Goal: Task Accomplishment & Management: Complete application form

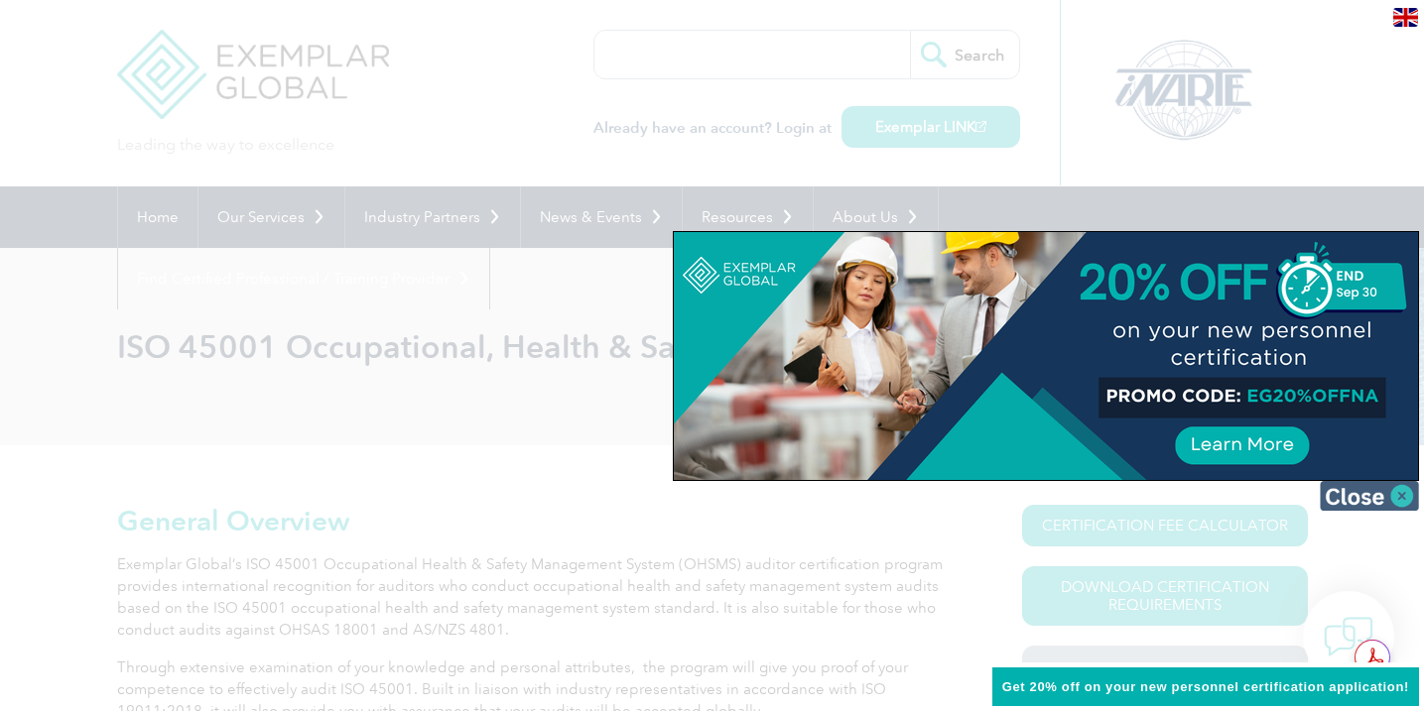
click at [1408, 497] on img at bounding box center [1369, 496] width 99 height 30
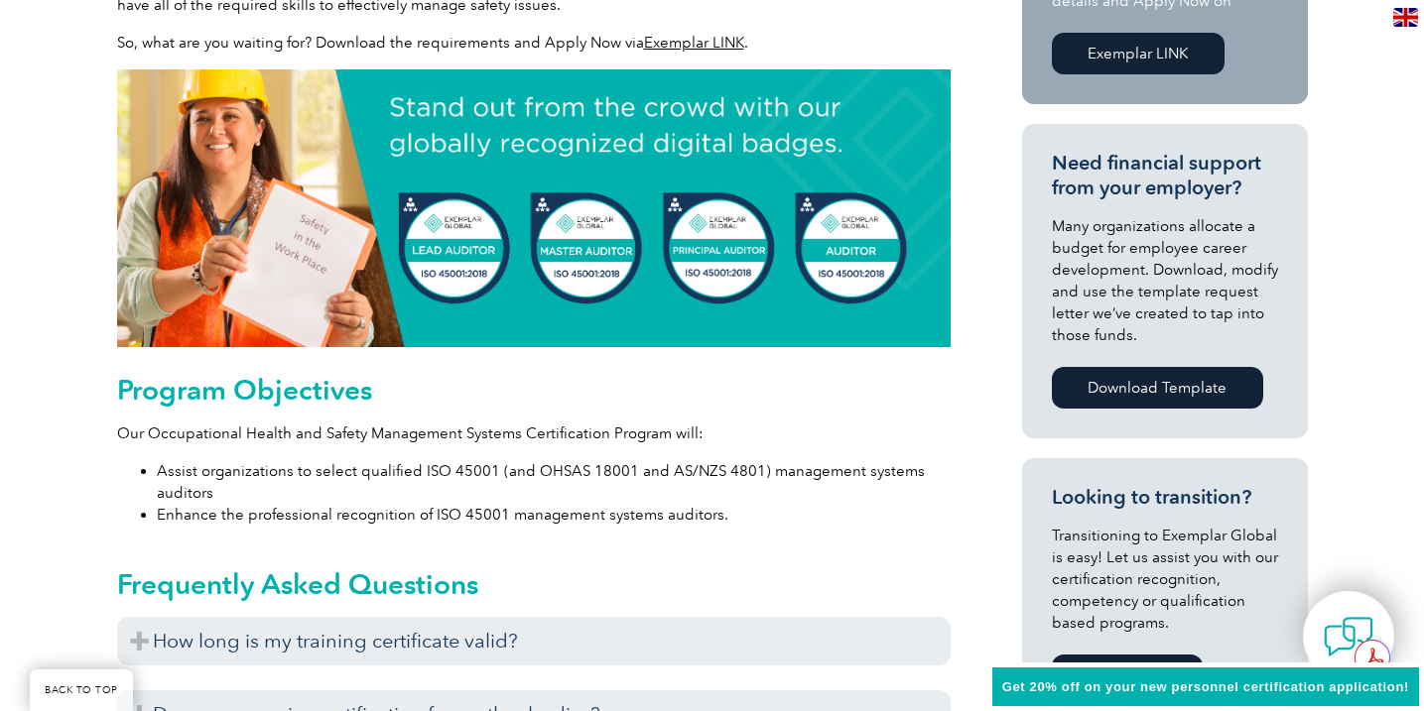
scroll to position [984, 0]
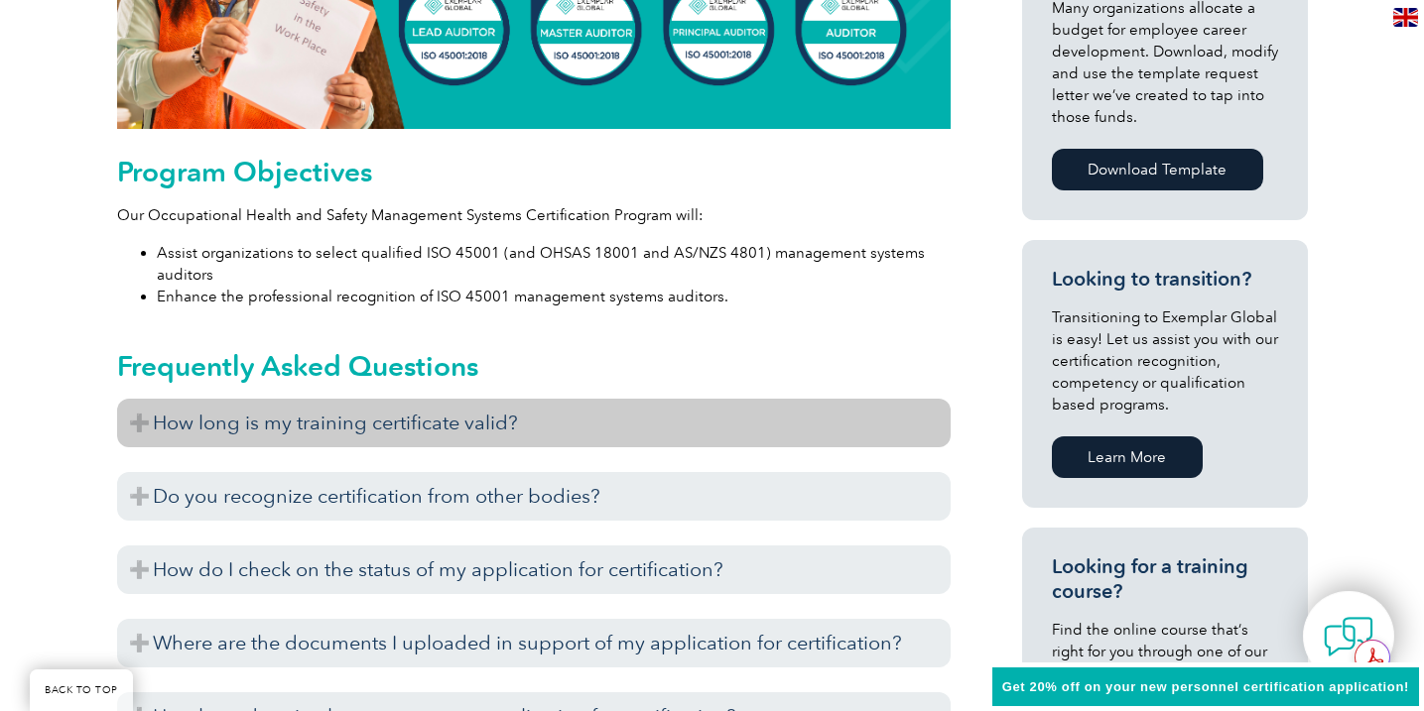
click at [678, 404] on h3 "How long is my training certificate valid?" at bounding box center [533, 423] width 833 height 49
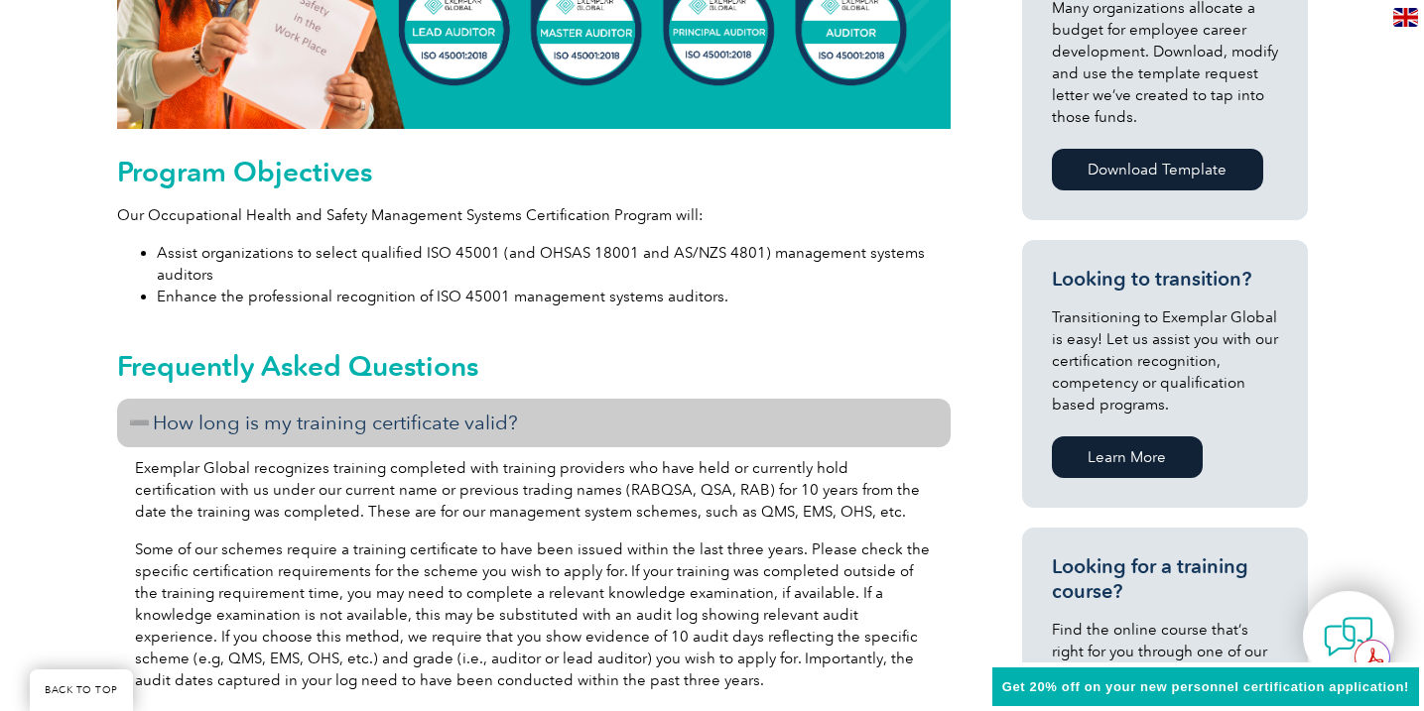
click at [678, 403] on h3 "How long is my training certificate valid?" at bounding box center [533, 423] width 833 height 49
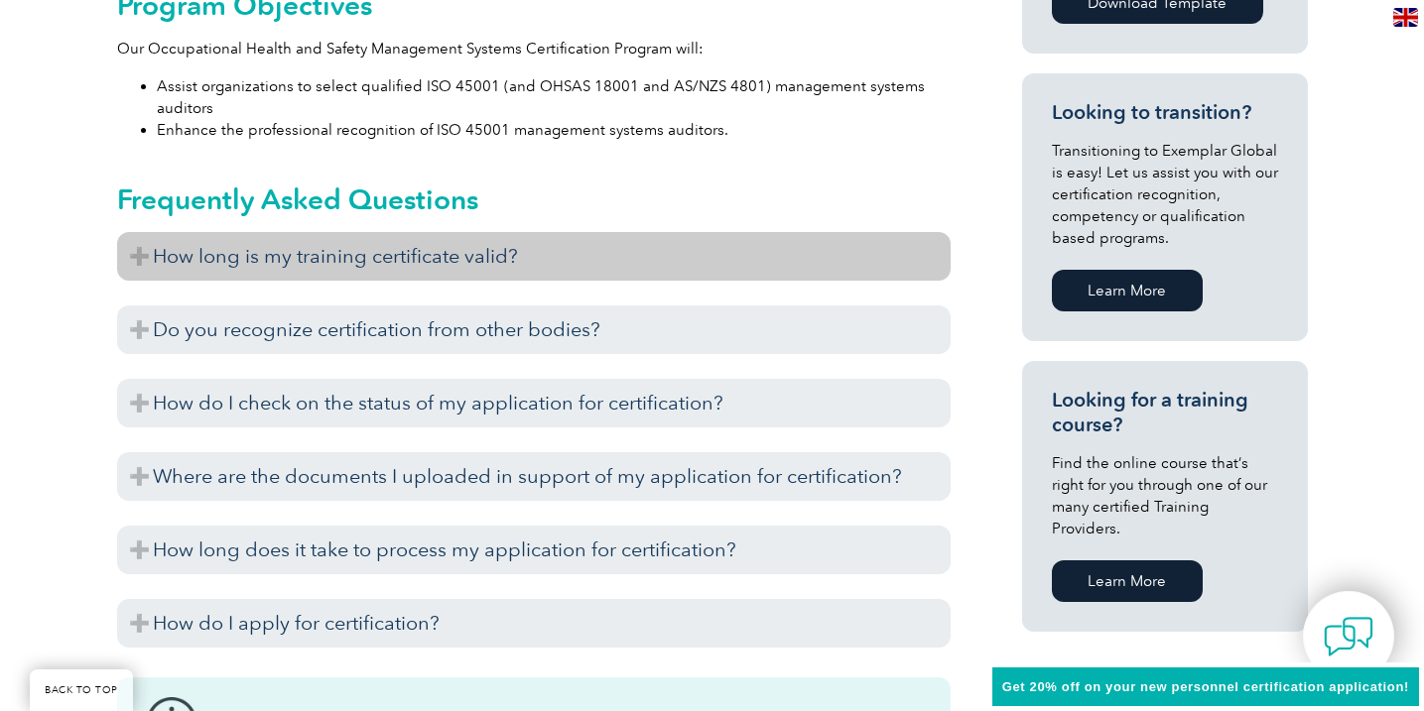
scroll to position [1148, 0]
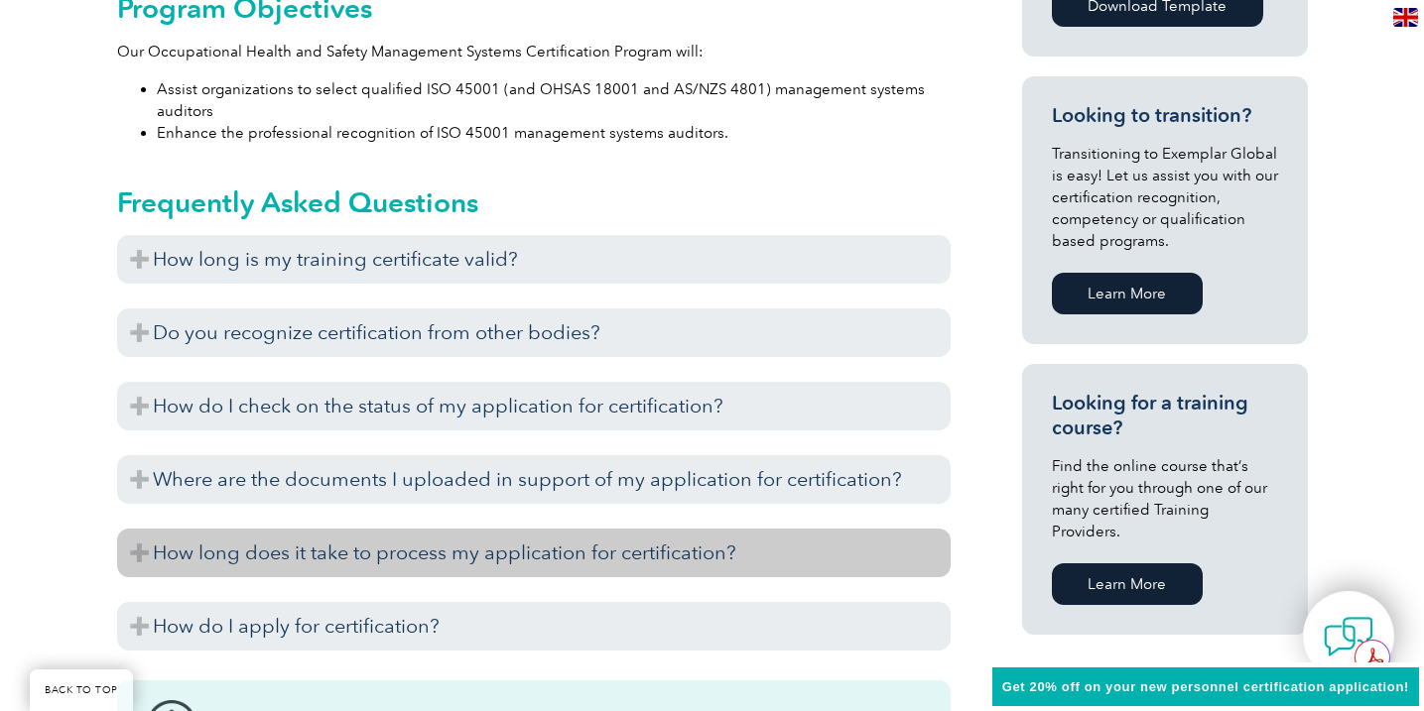
click at [657, 575] on h3 "How long does it take to process my application for certification?" at bounding box center [533, 553] width 833 height 49
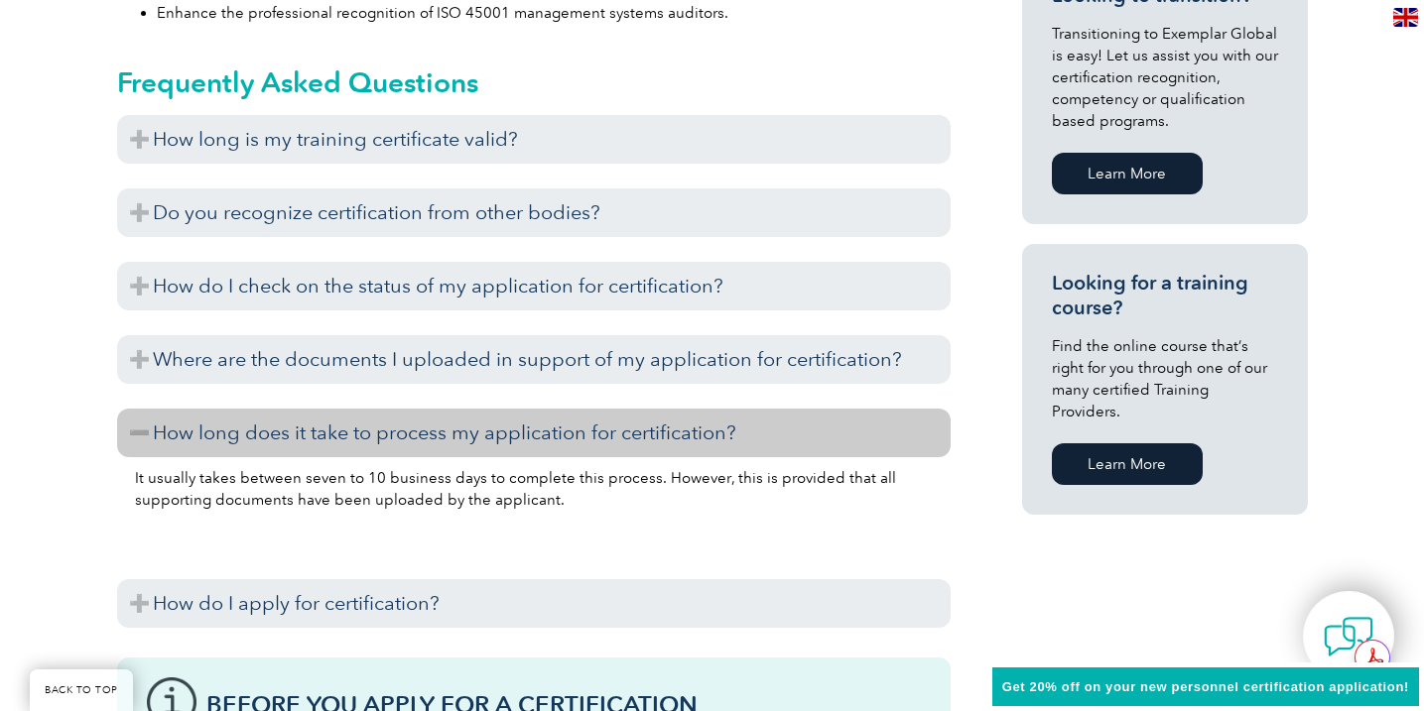
scroll to position [1270, 0]
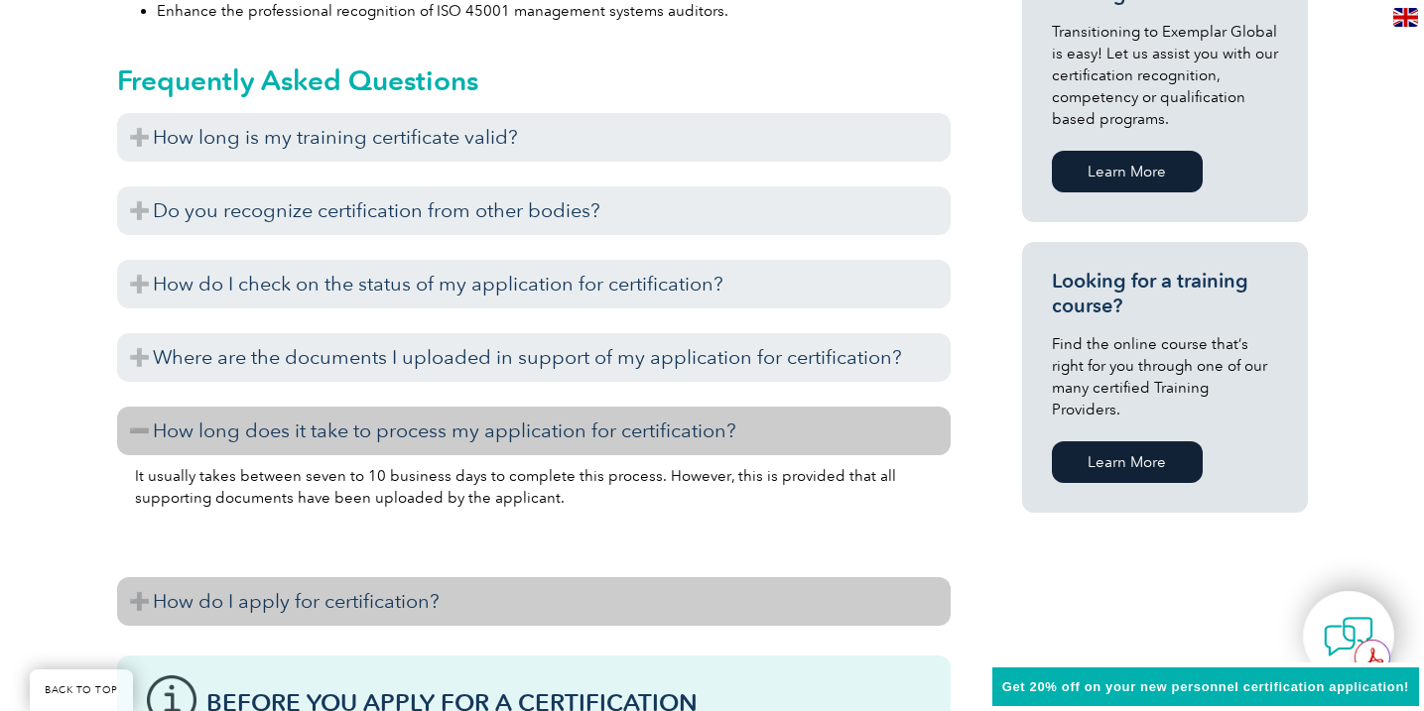
click at [626, 613] on h3 "How do I apply for certification?" at bounding box center [533, 601] width 833 height 49
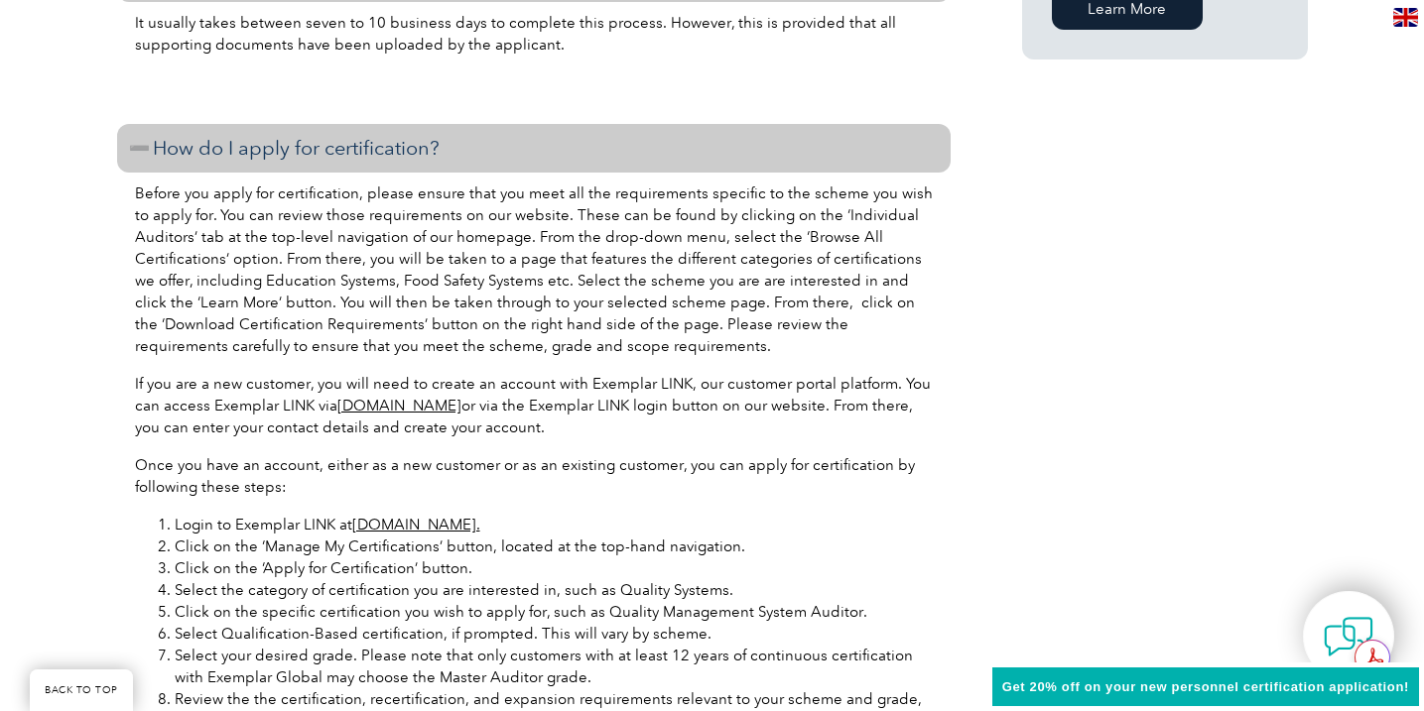
scroll to position [1729, 0]
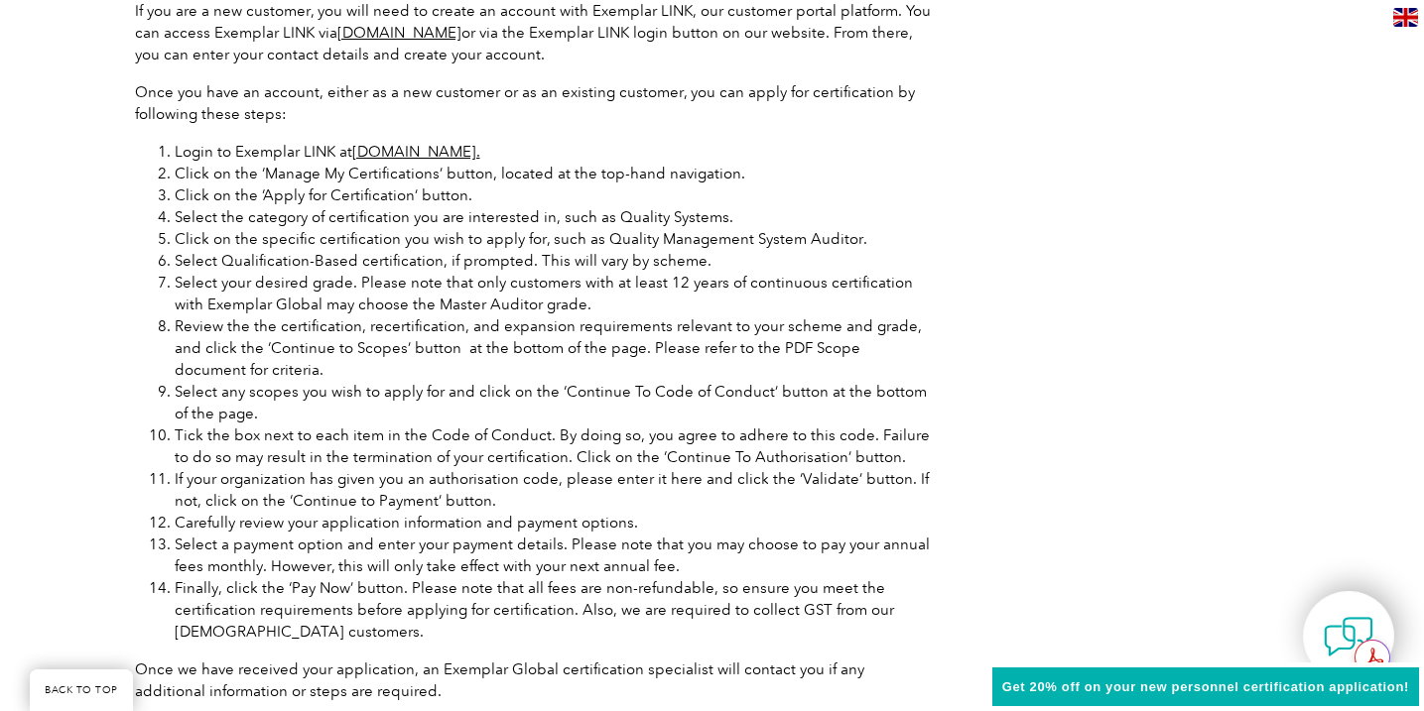
click at [640, 470] on li "If your organization has given you an authorisation code, please enter it here …" at bounding box center [554, 490] width 758 height 44
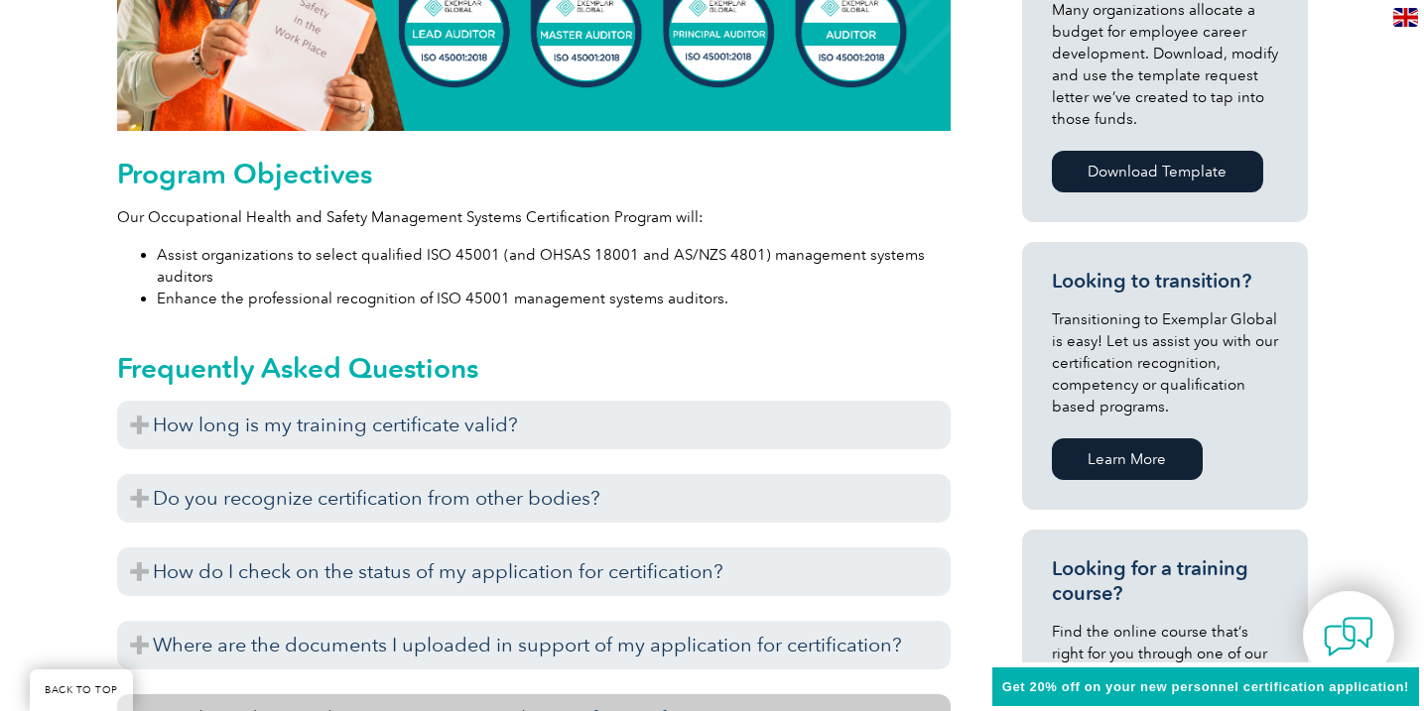
scroll to position [978, 0]
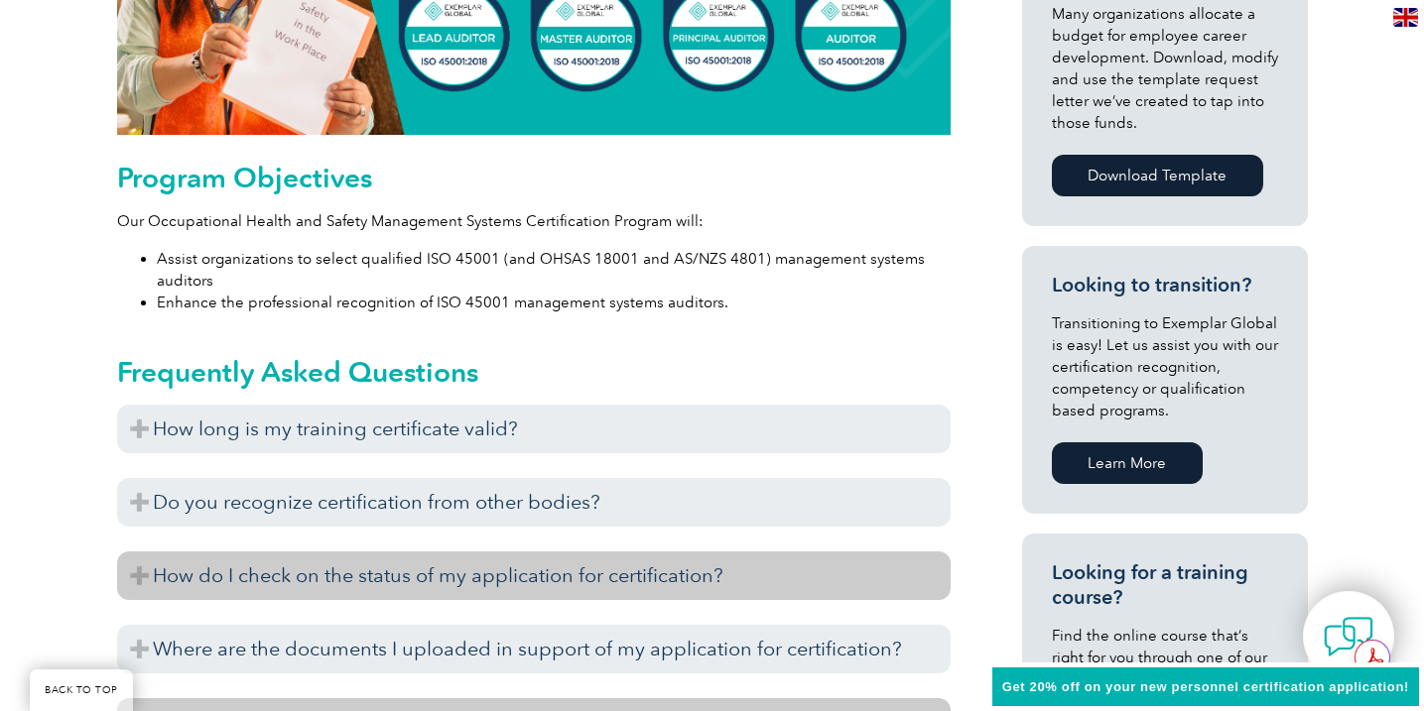
click at [631, 591] on h3 "How do I check on the status of my application for certification?" at bounding box center [533, 576] width 833 height 49
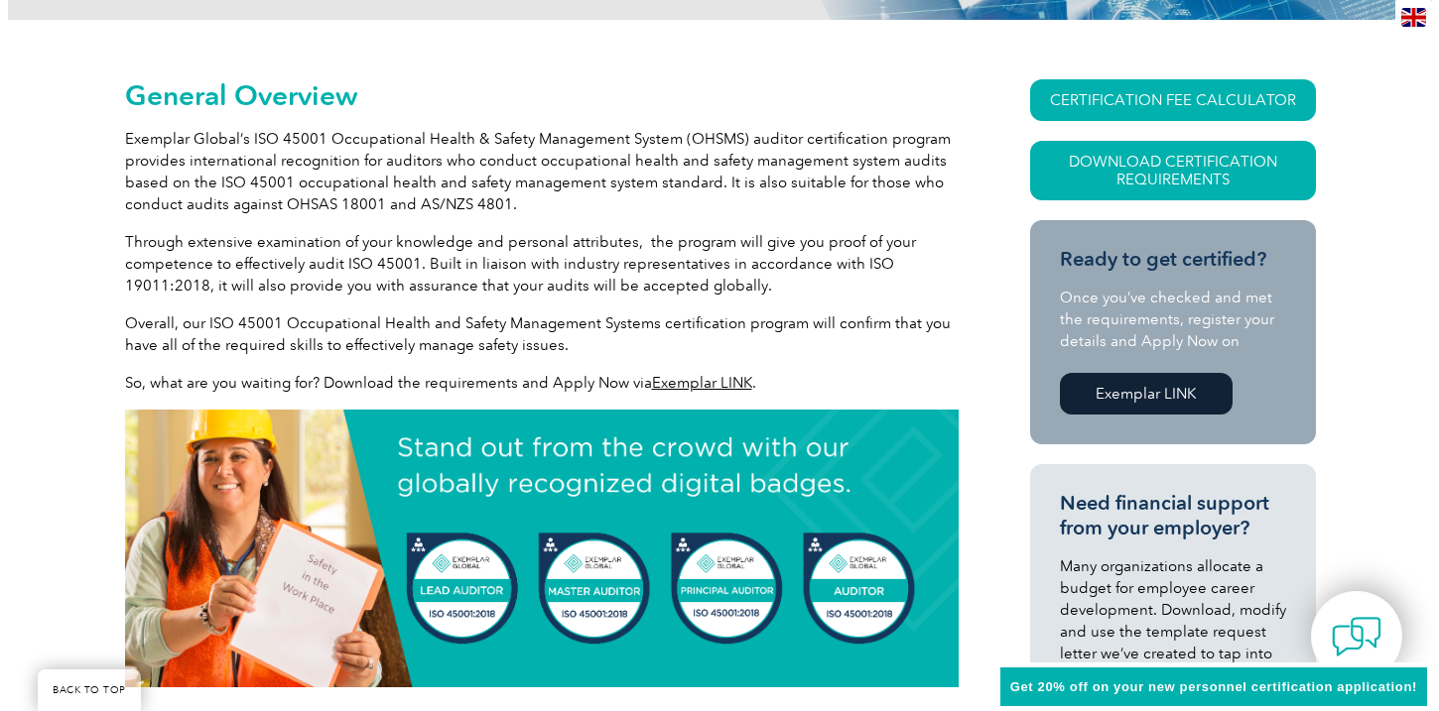
scroll to position [412, 0]
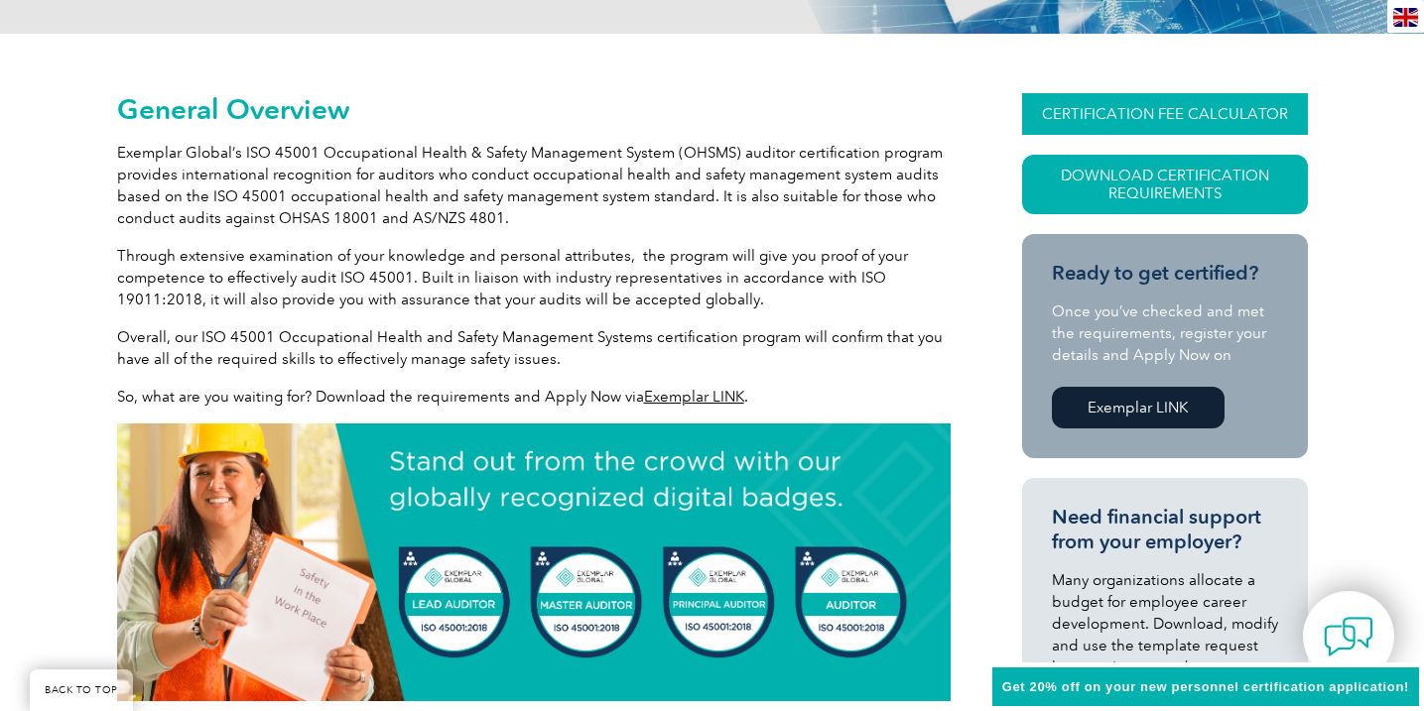
click at [1208, 119] on link "CERTIFICATION FEE CALCULATOR" at bounding box center [1165, 114] width 286 height 42
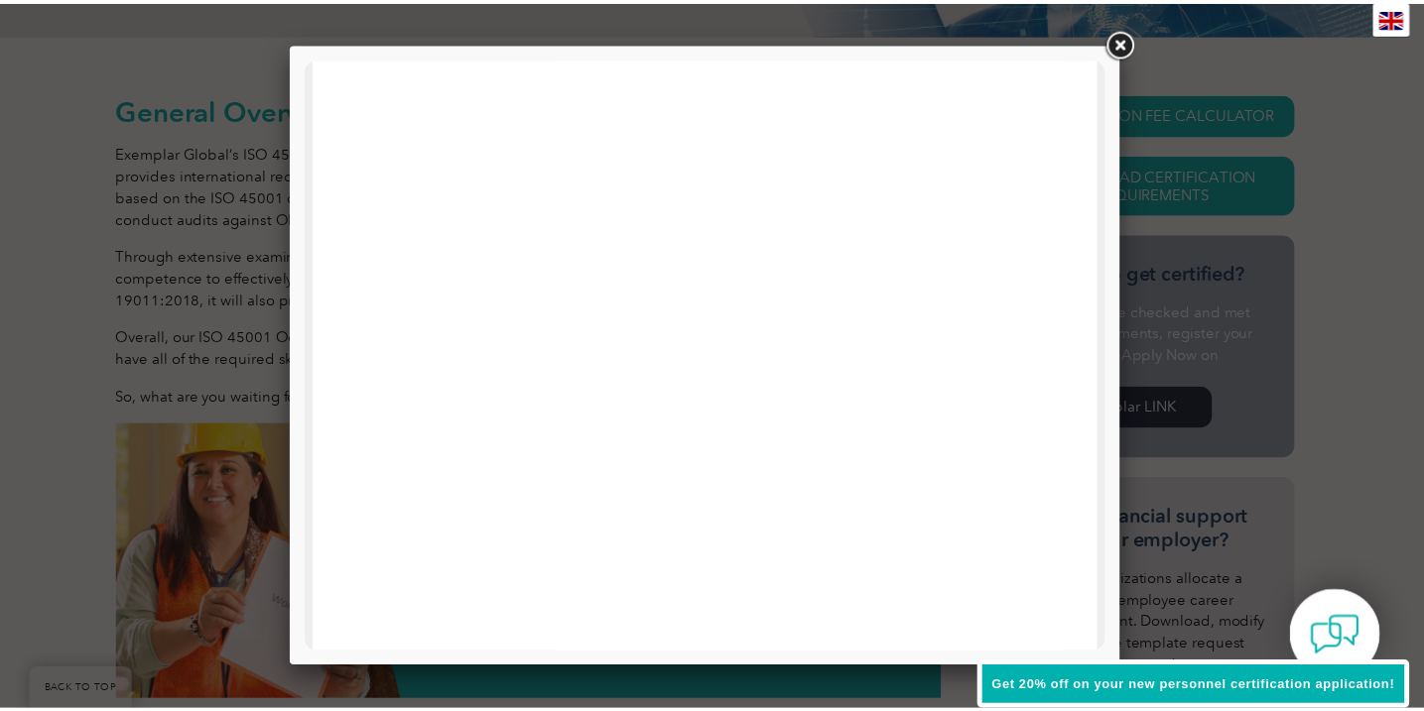
scroll to position [0, 0]
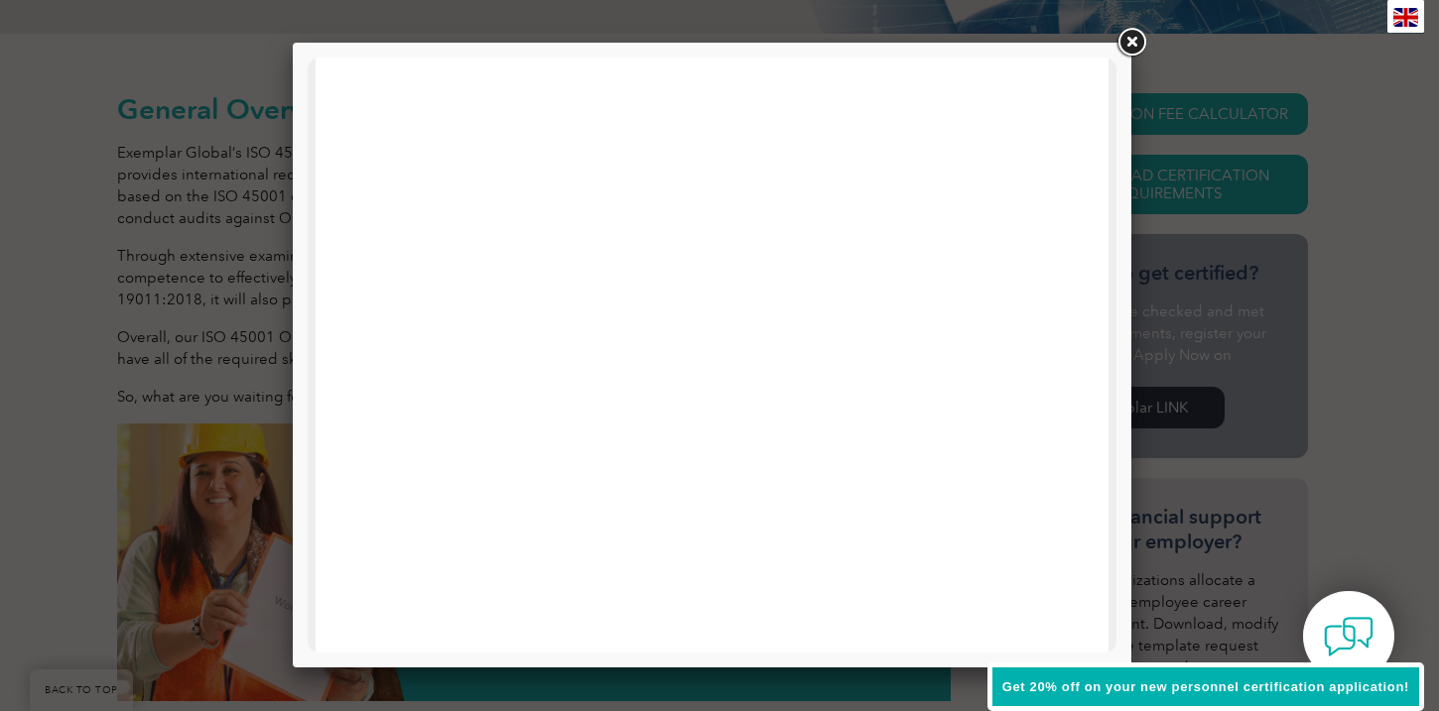
click at [1143, 51] on link at bounding box center [1131, 43] width 36 height 36
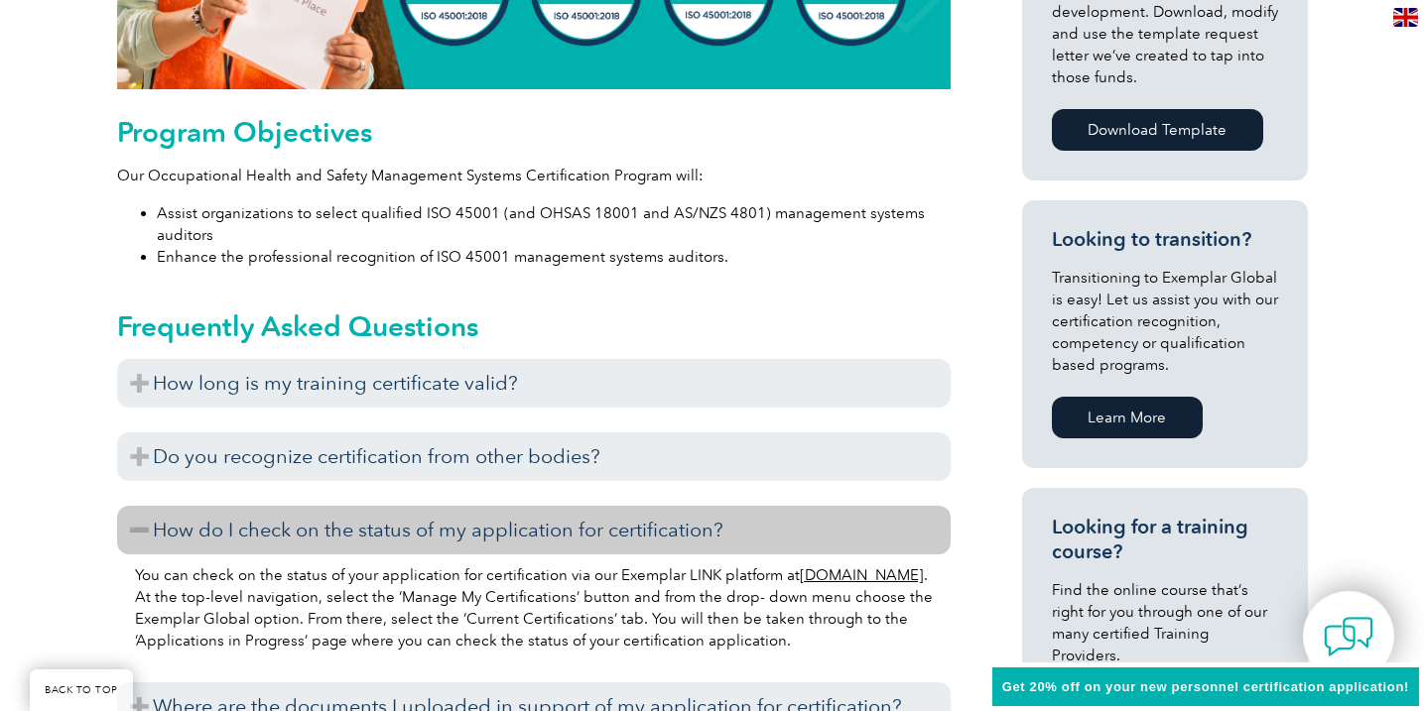
scroll to position [1174, 0]
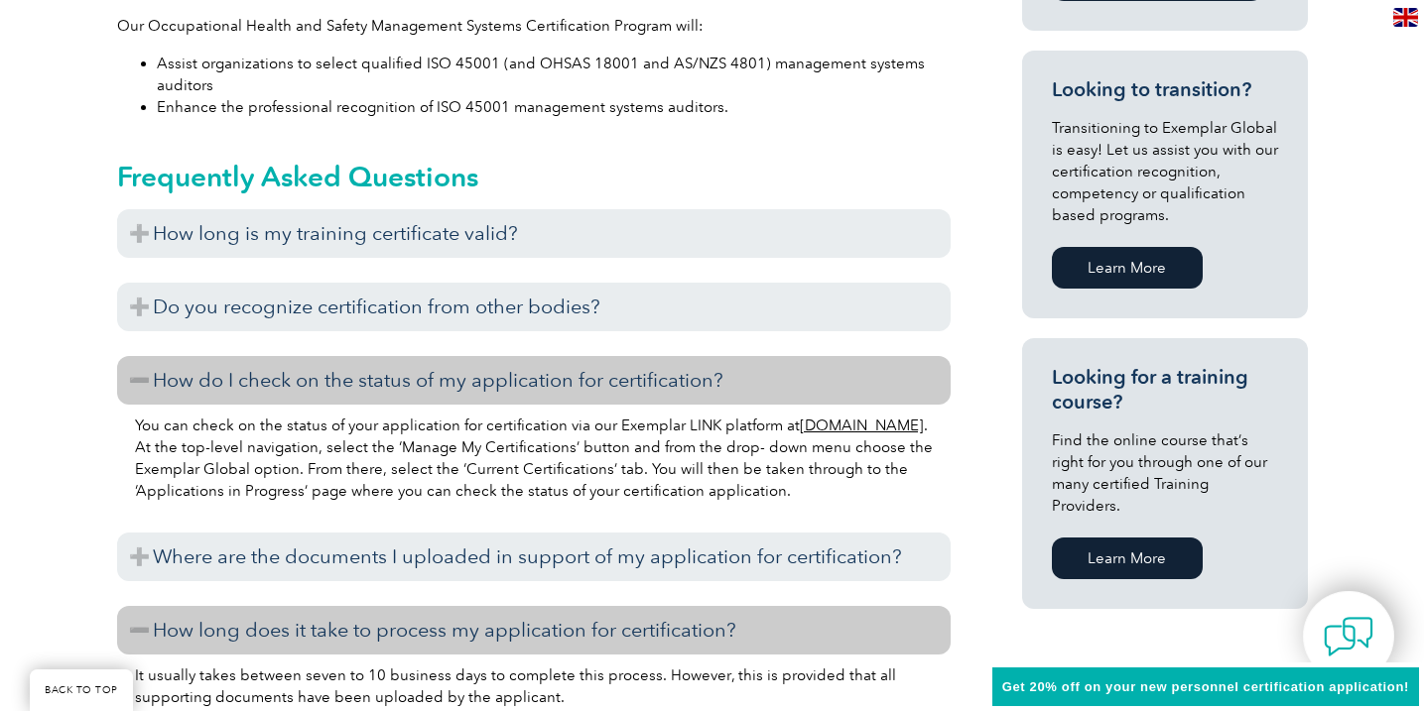
click at [906, 415] on p "You can check on the status of your application for certification via our Exemp…" at bounding box center [534, 458] width 798 height 87
click at [891, 400] on h3 "How do I check on the status of my application for certification?" at bounding box center [533, 380] width 833 height 49
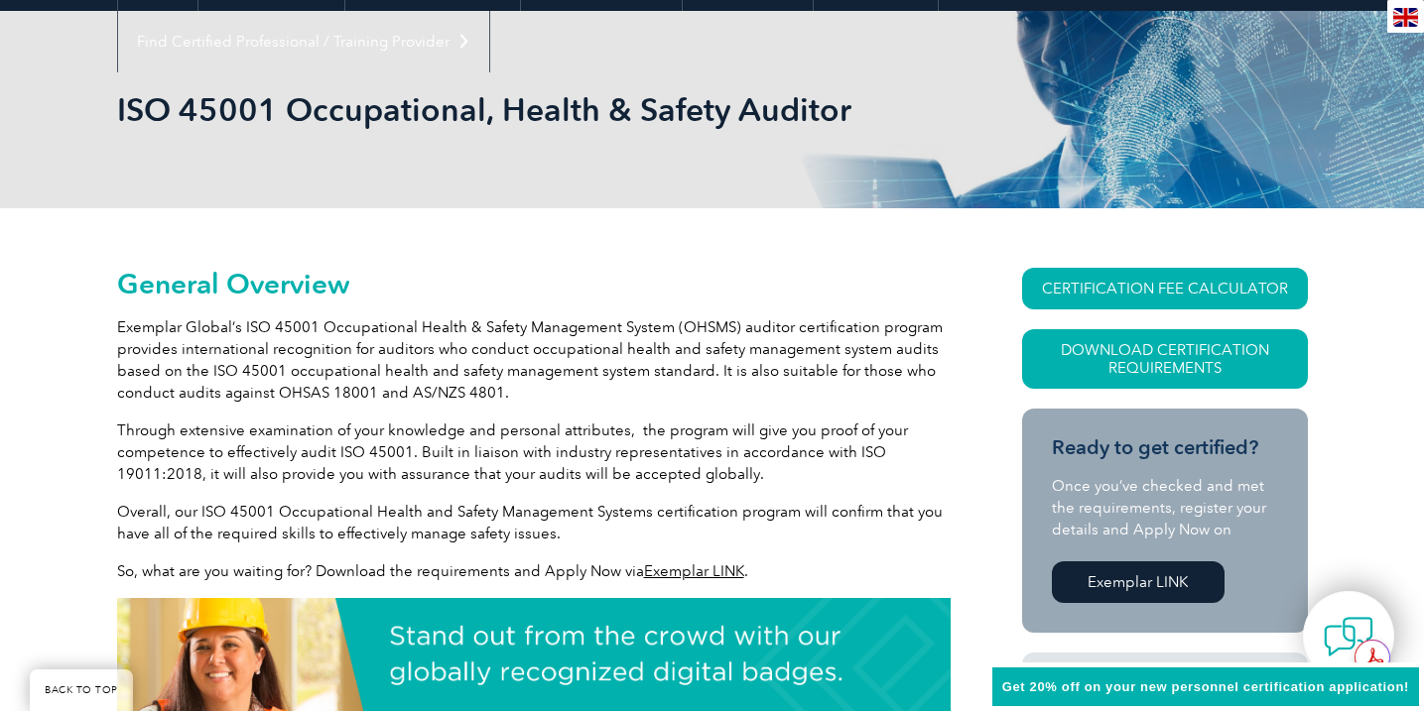
scroll to position [232, 0]
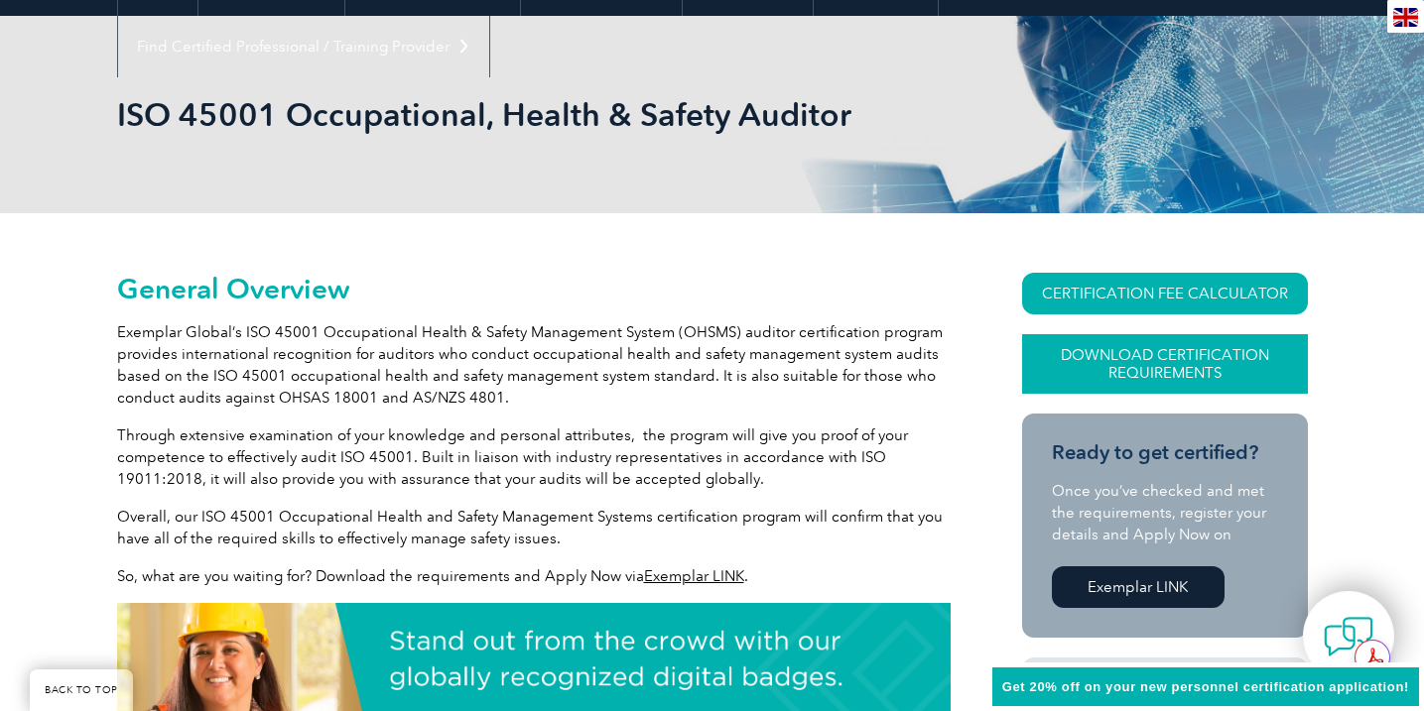
click at [1158, 376] on link "Download Certification Requirements" at bounding box center [1165, 364] width 286 height 60
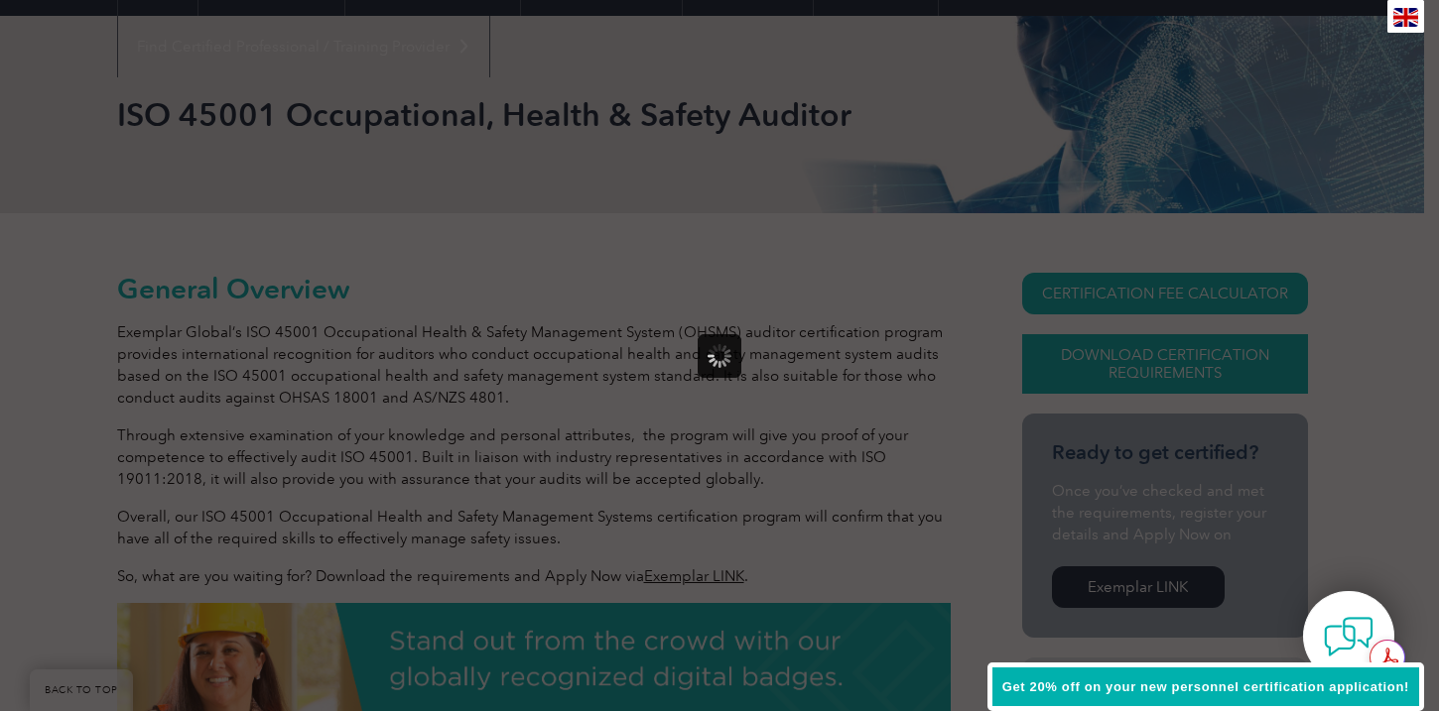
click at [1158, 376] on div at bounding box center [719, 355] width 1439 height 711
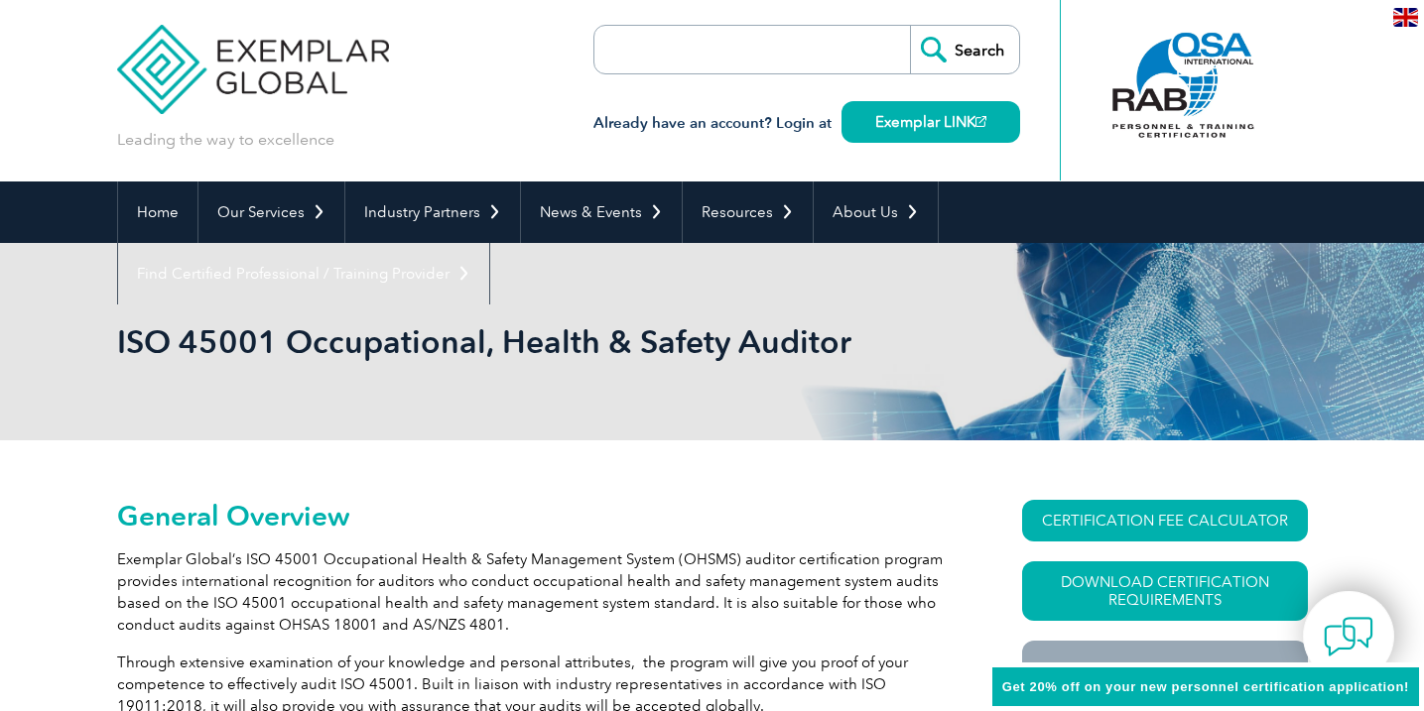
scroll to position [0, 0]
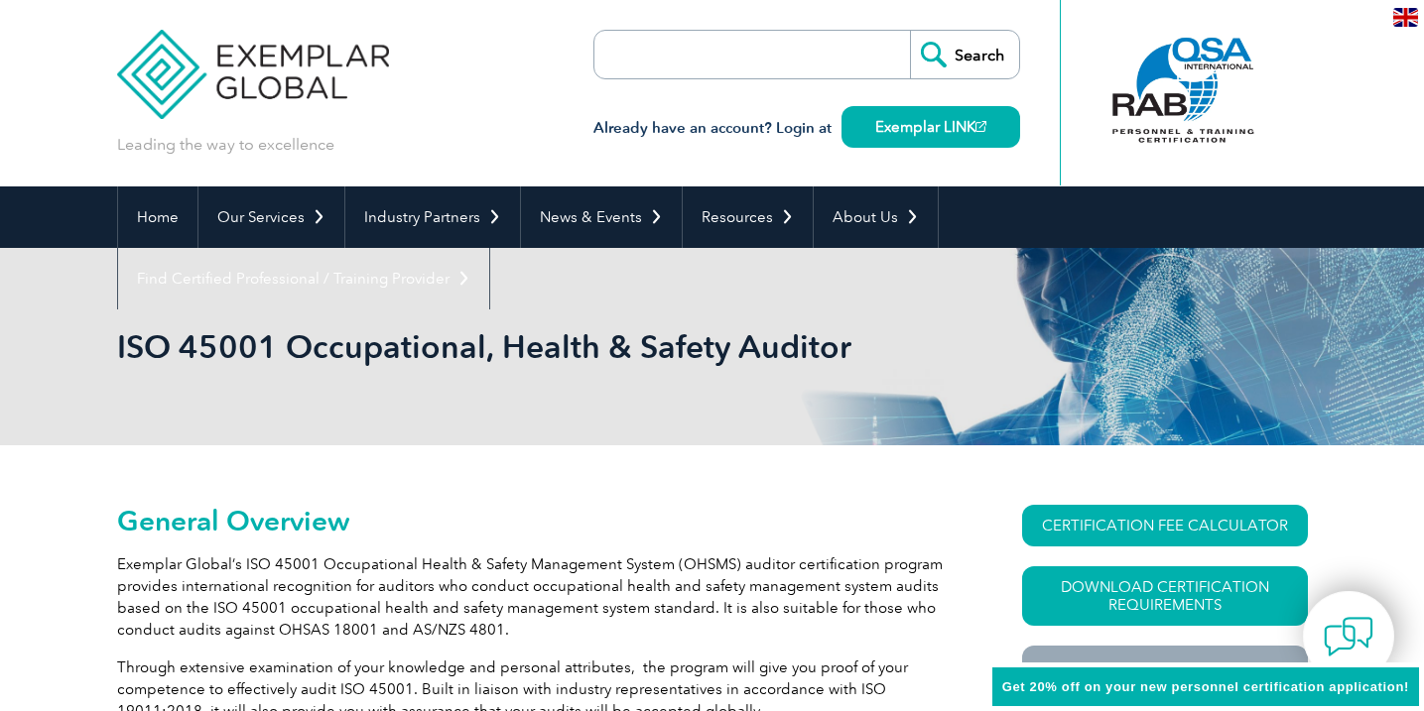
click at [767, 159] on div "Search Already have an account? Login at Exemplar LINK" at bounding box center [806, 93] width 427 height 187
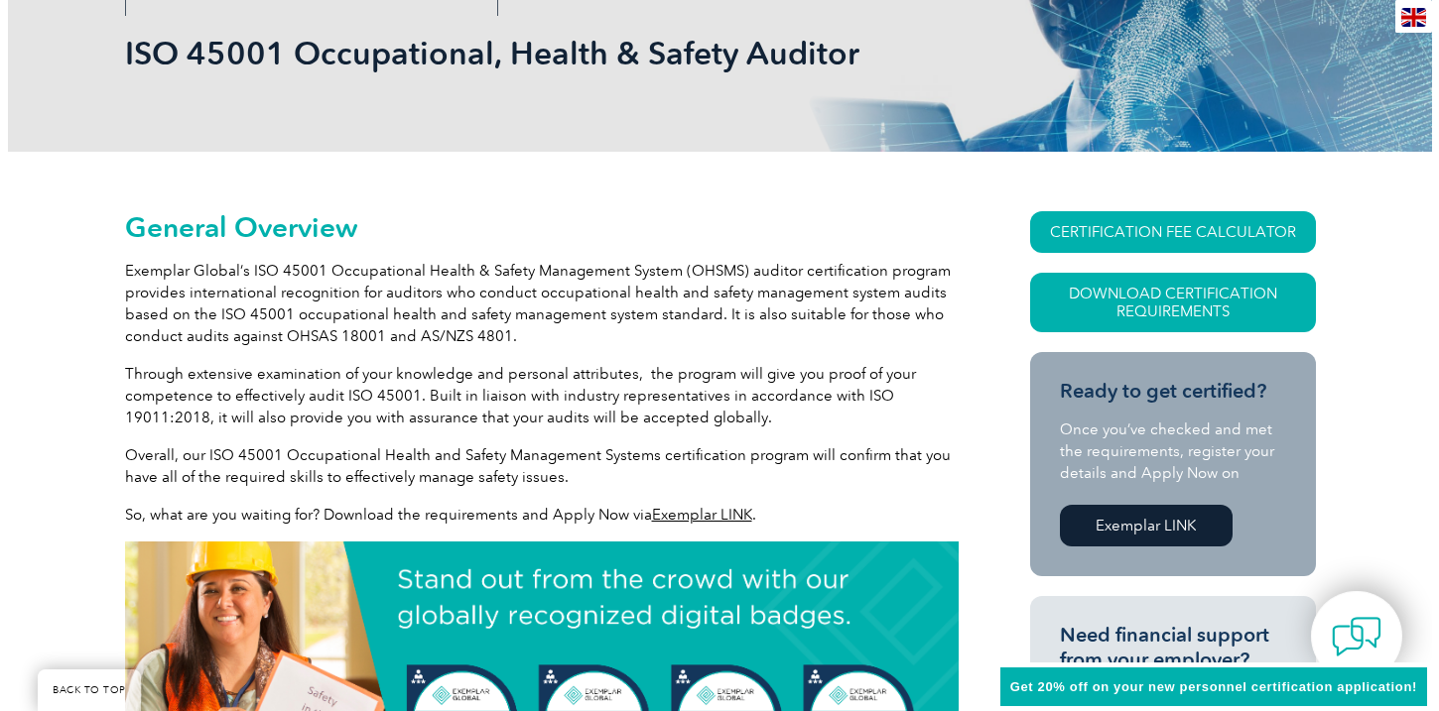
scroll to position [124, 0]
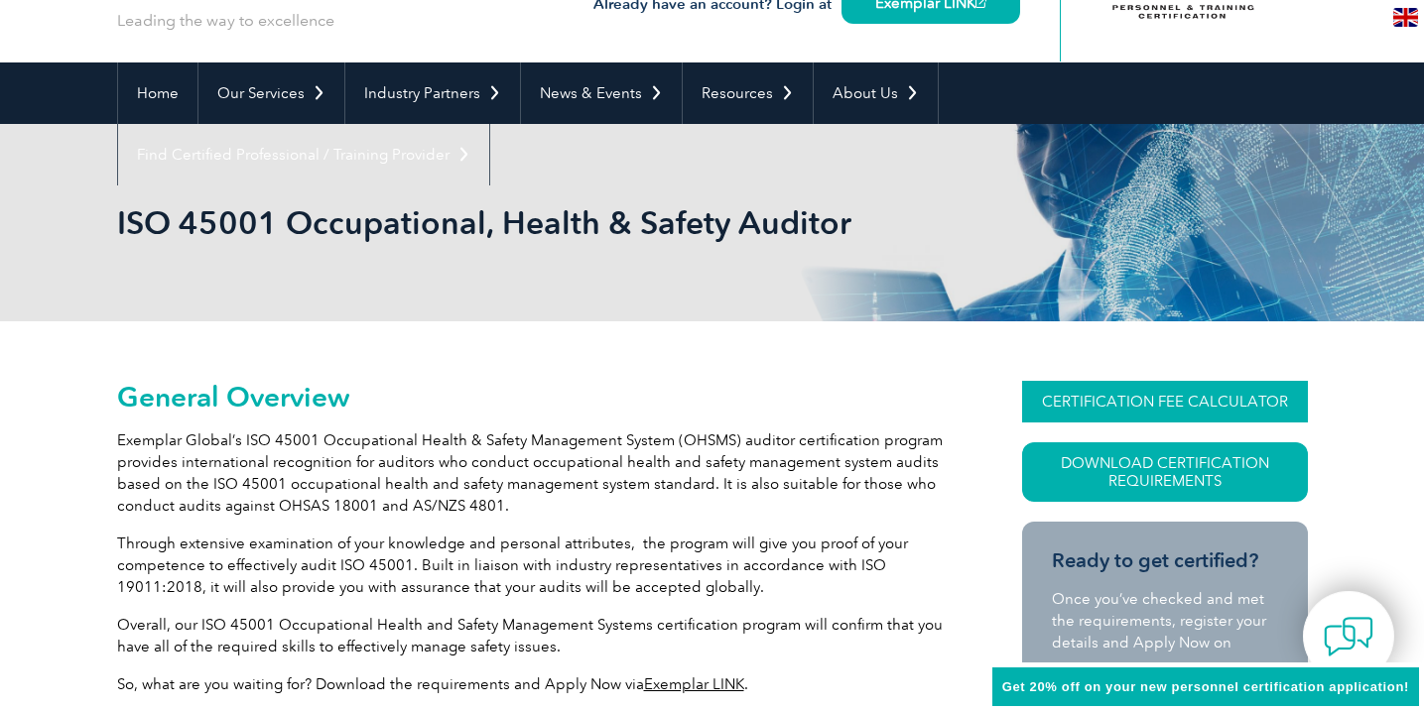
click at [1109, 471] on link "Download Certification Requirements" at bounding box center [1165, 472] width 286 height 60
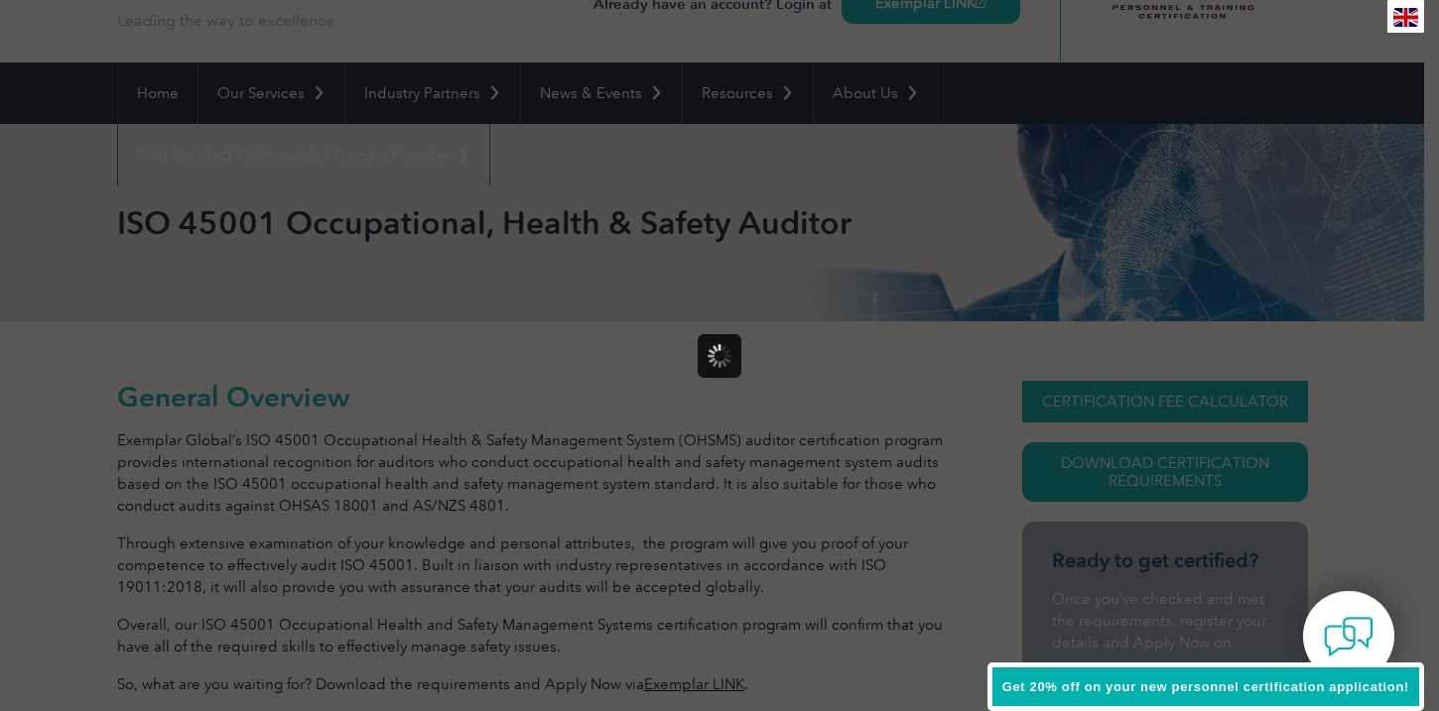
scroll to position [0, 0]
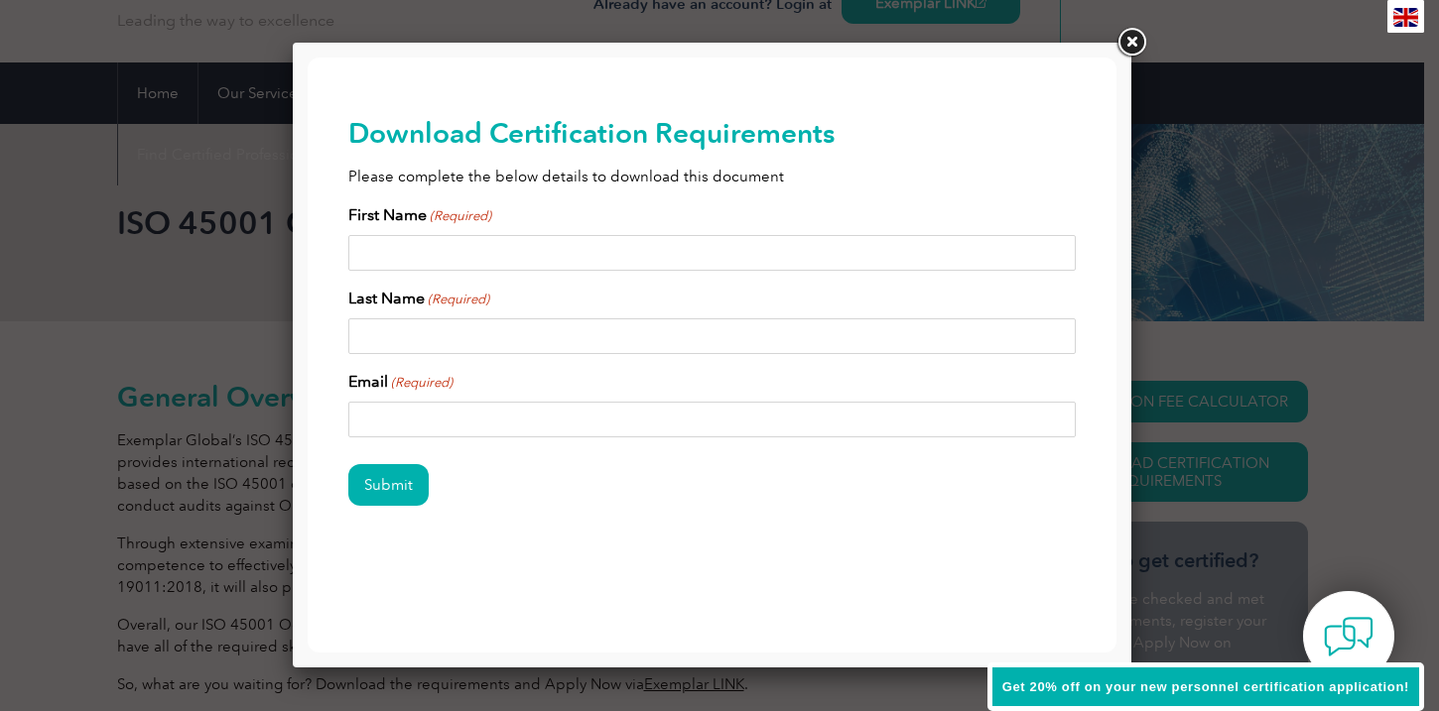
click at [746, 258] on input "First Name (Required)" at bounding box center [712, 253] width 728 height 36
type input "[PERSON_NAME]"
type input "h"
type input "[PERSON_NAME]"
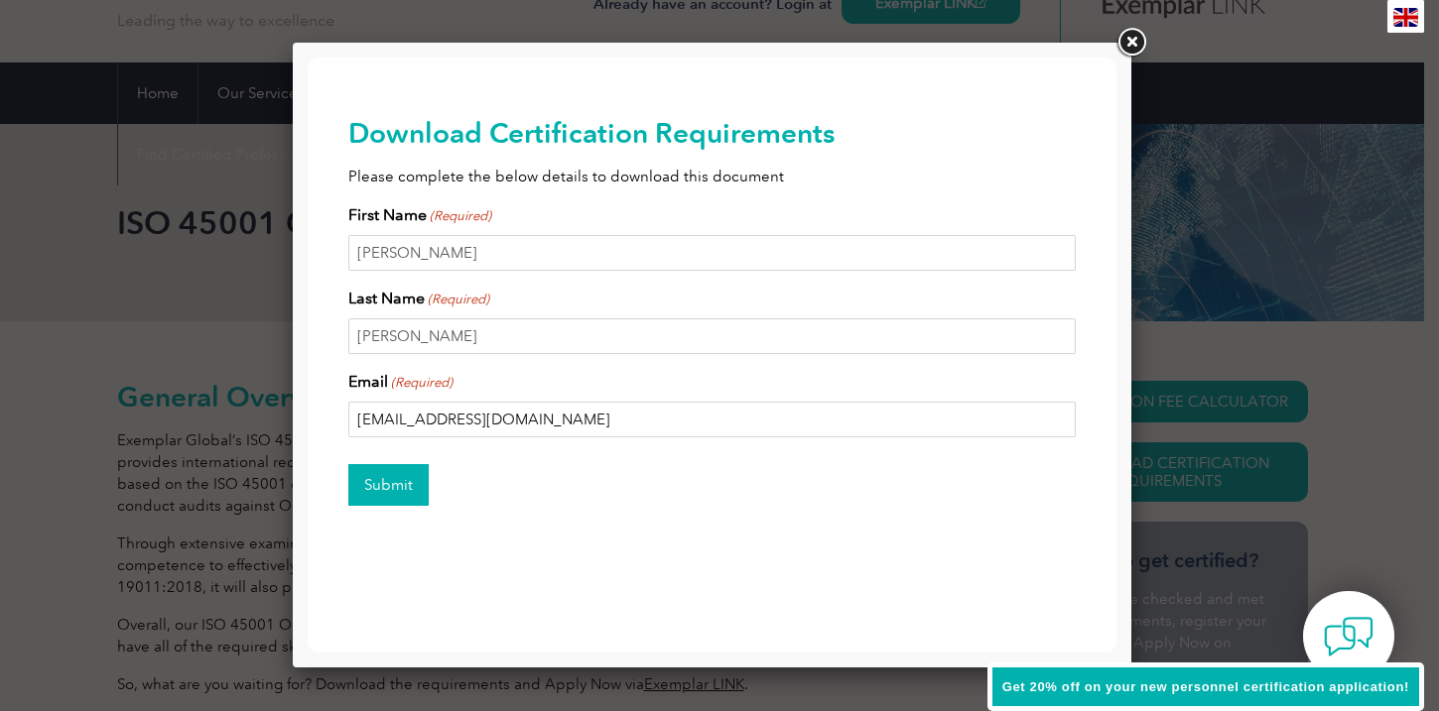
type input "[EMAIL_ADDRESS][DOMAIN_NAME]"
click at [377, 492] on input "Submit" at bounding box center [388, 485] width 80 height 42
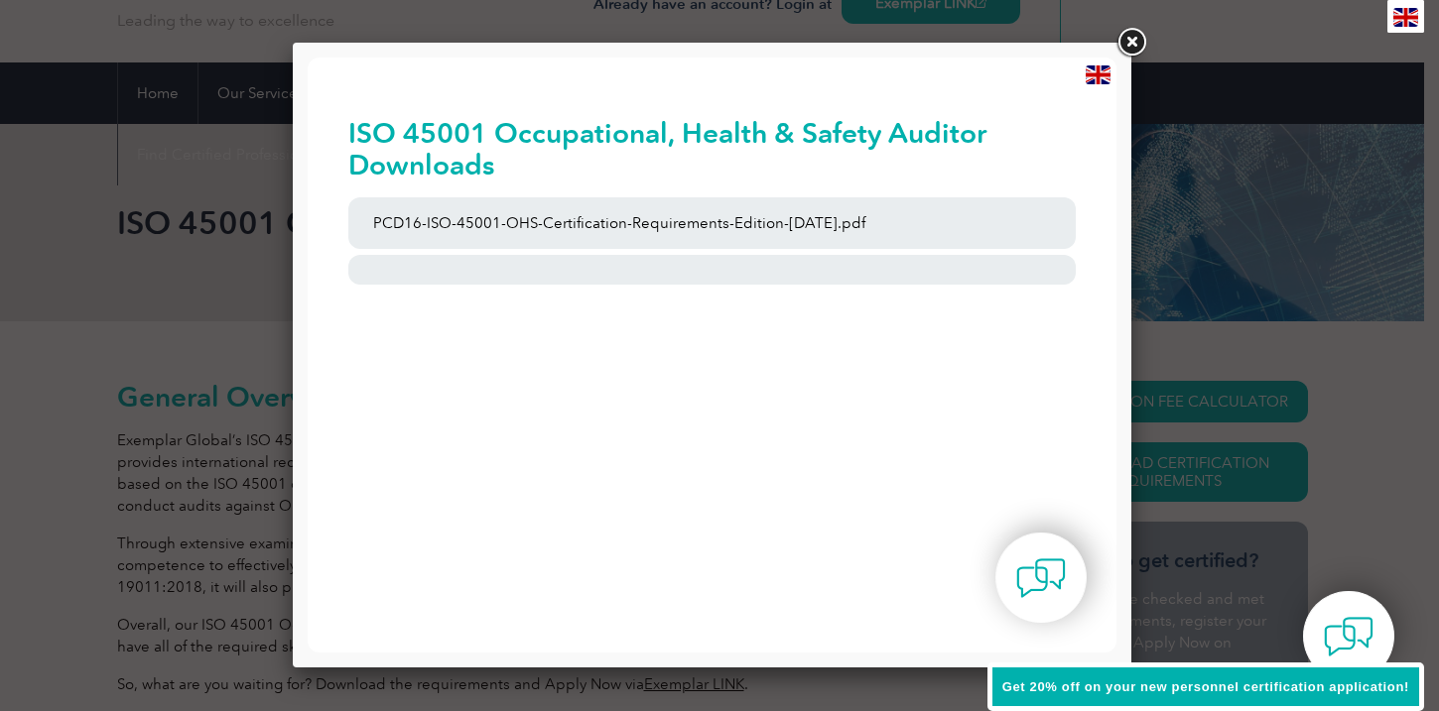
click at [1132, 39] on link at bounding box center [1131, 43] width 36 height 36
